Goal: Task Accomplishment & Management: Use online tool/utility

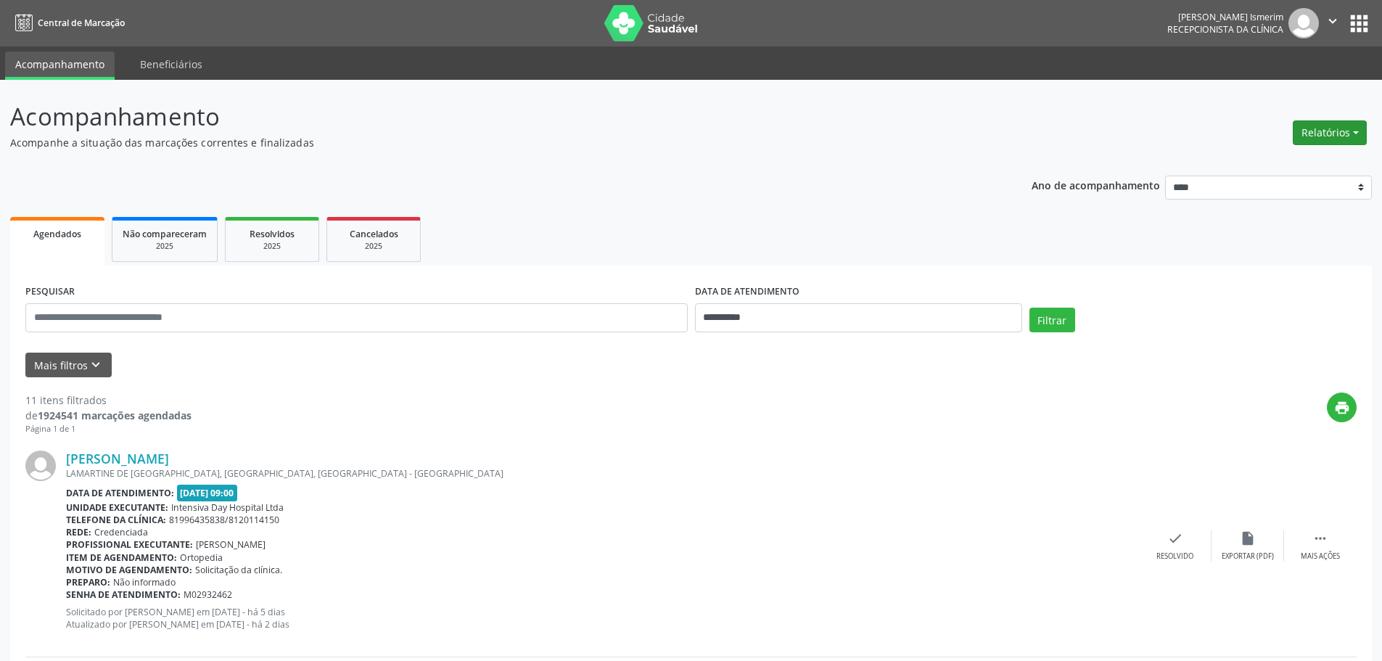
click at [1327, 136] on button "Relatórios" at bounding box center [1330, 132] width 74 height 25
click at [1254, 160] on link "Agendamentos" at bounding box center [1290, 164] width 156 height 20
select select "*"
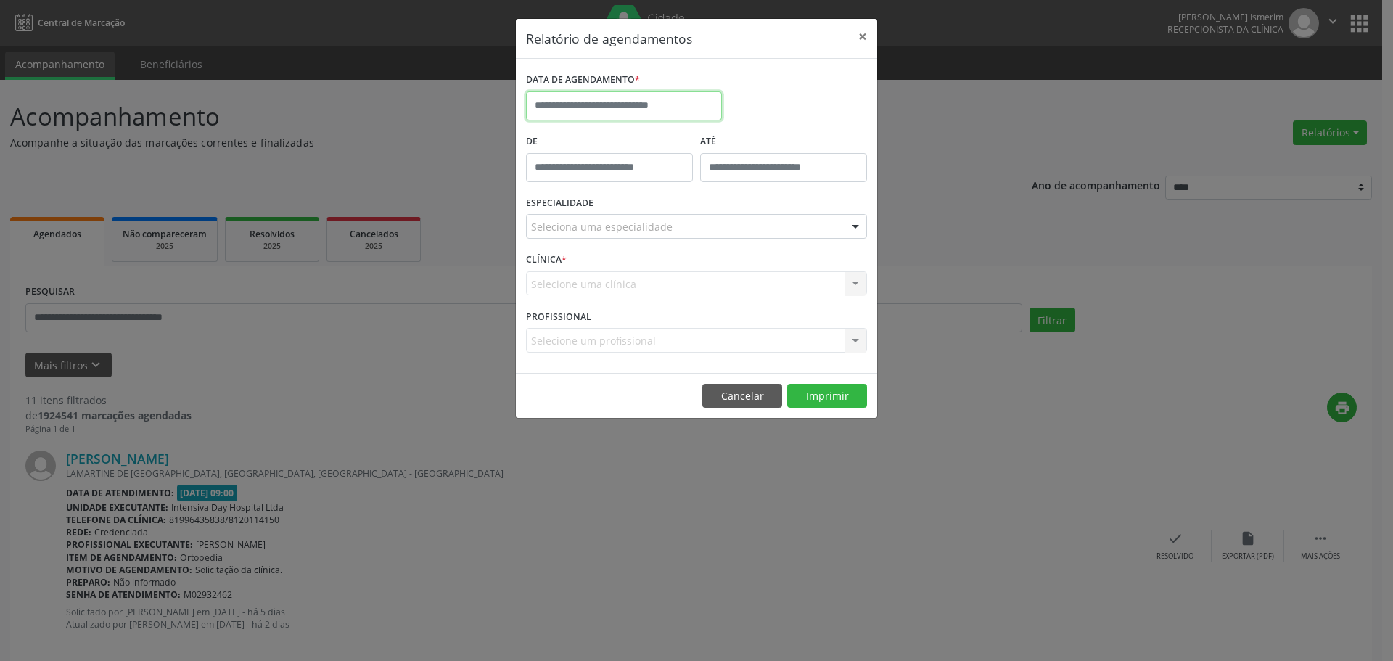
click at [571, 105] on input "text" at bounding box center [624, 105] width 196 height 29
click at [667, 240] on span "18" at bounding box center [669, 240] width 28 height 28
type input "**********"
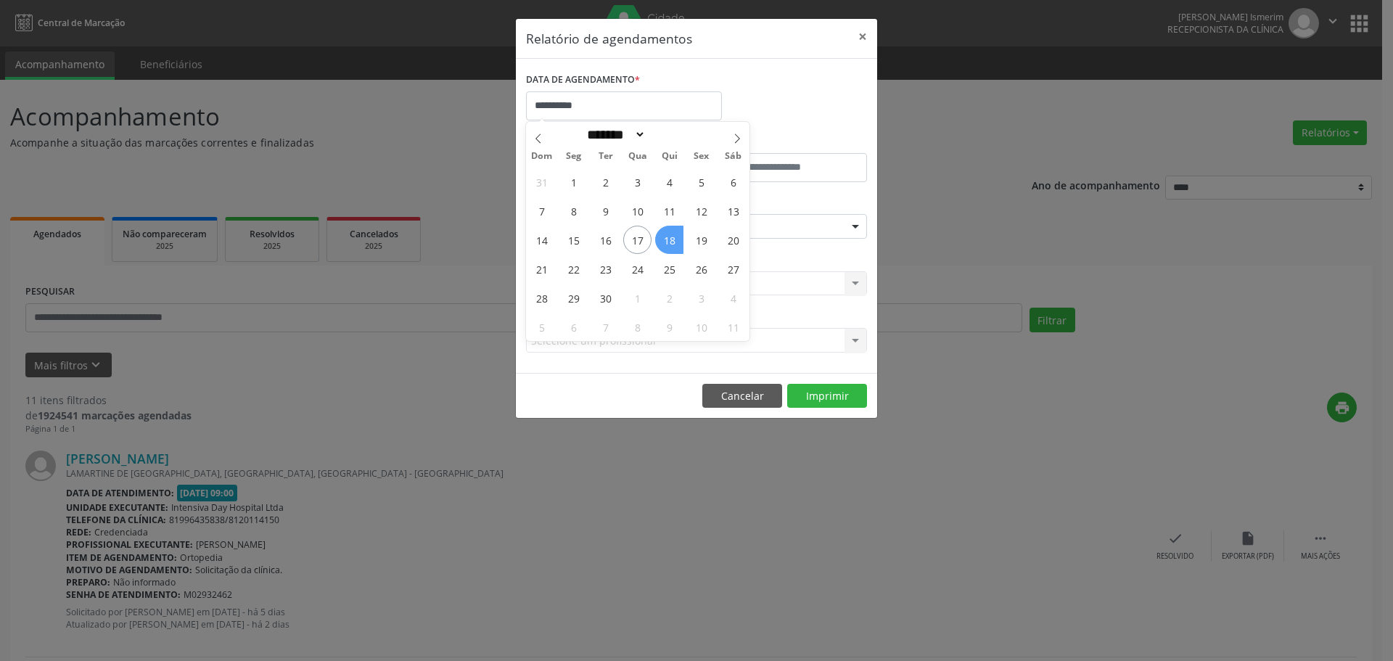
click at [667, 240] on span "18" at bounding box center [669, 240] width 28 height 28
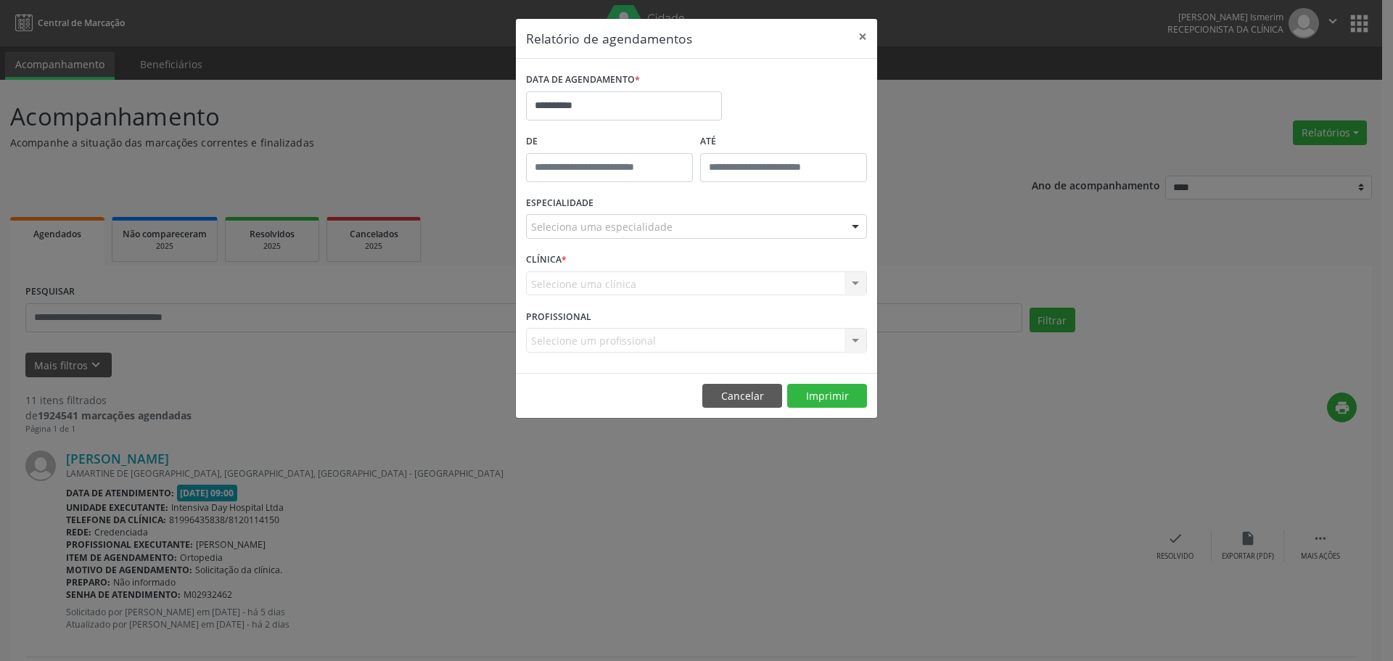
click at [732, 221] on div "Seleciona uma especialidade" at bounding box center [696, 226] width 341 height 25
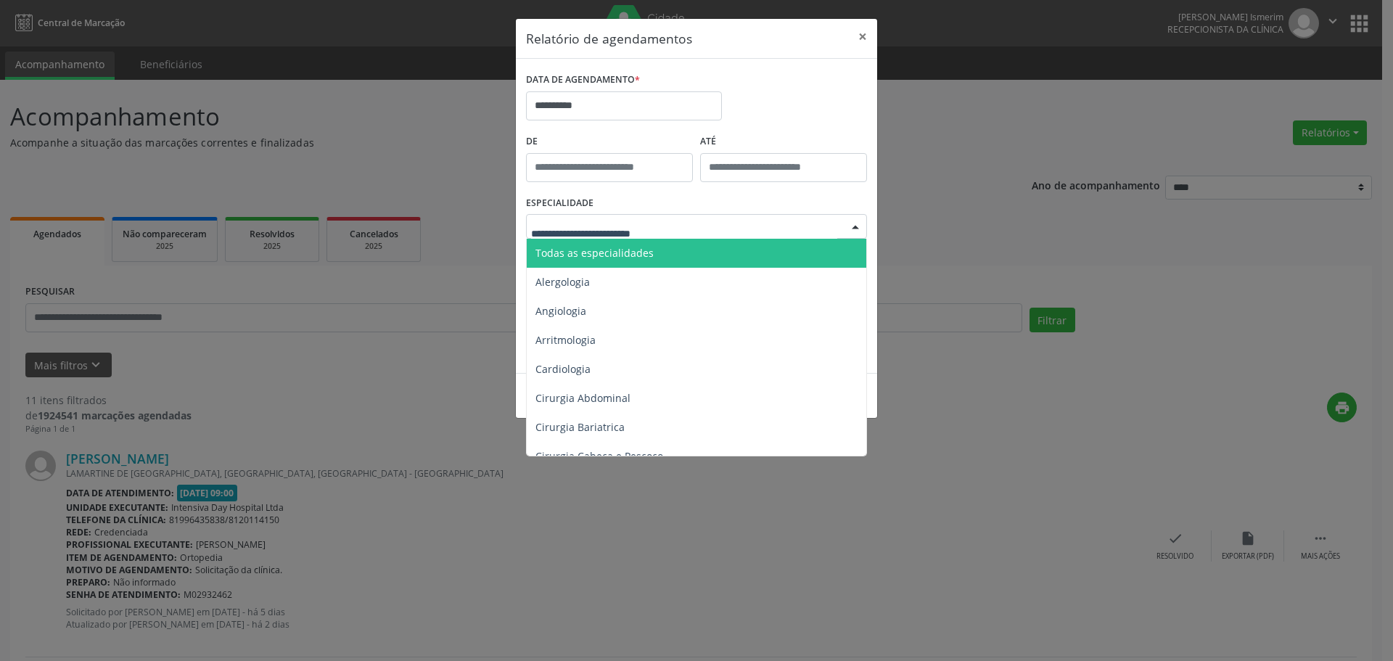
click at [684, 245] on span "Todas as especialidades" at bounding box center [698, 253] width 342 height 29
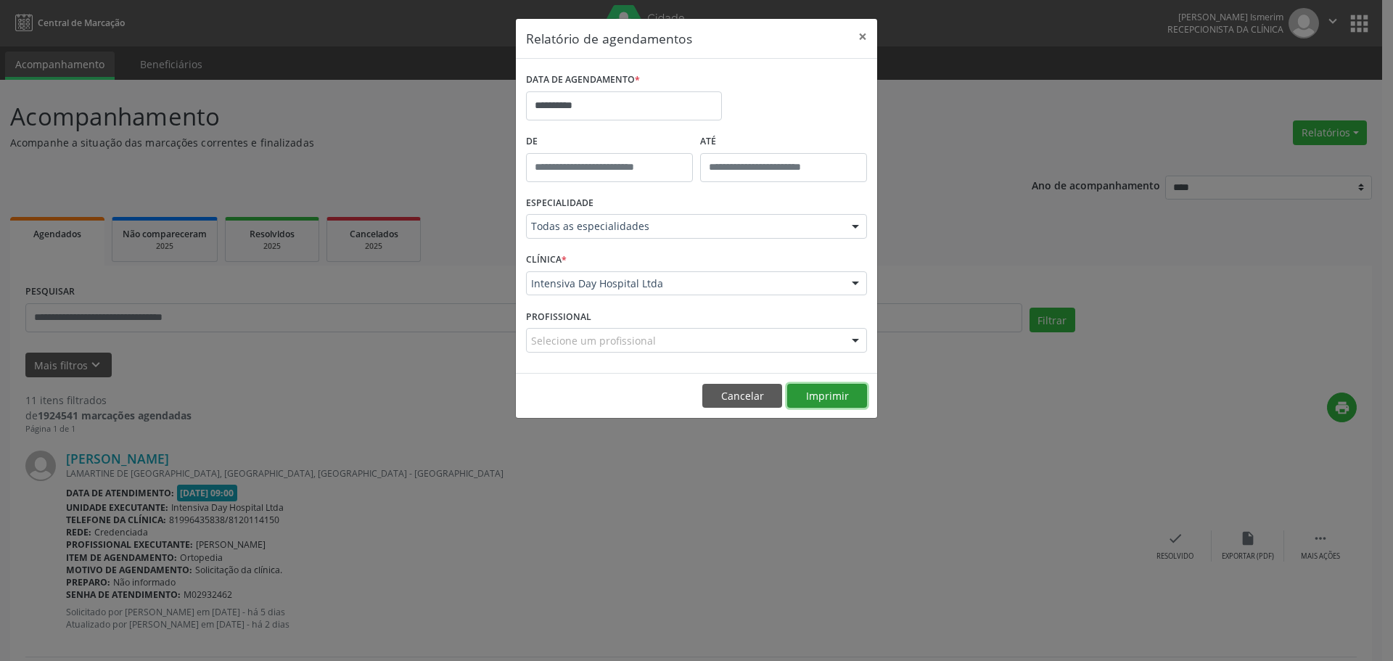
click at [826, 391] on button "Imprimir" at bounding box center [827, 396] width 80 height 25
